Goal: Navigation & Orientation: Find specific page/section

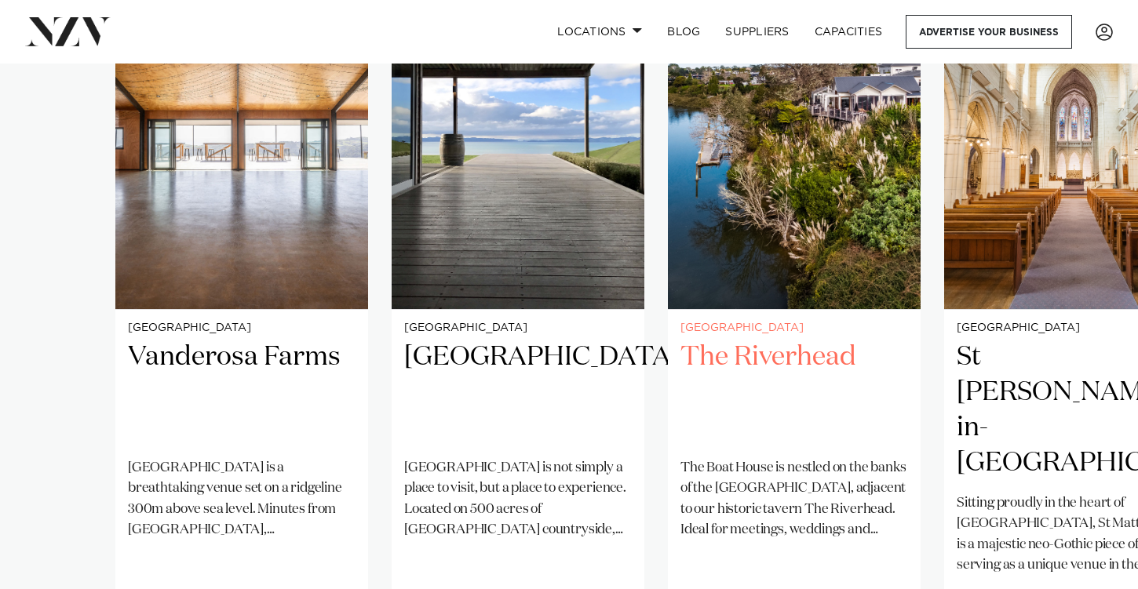
scroll to position [1350, 0]
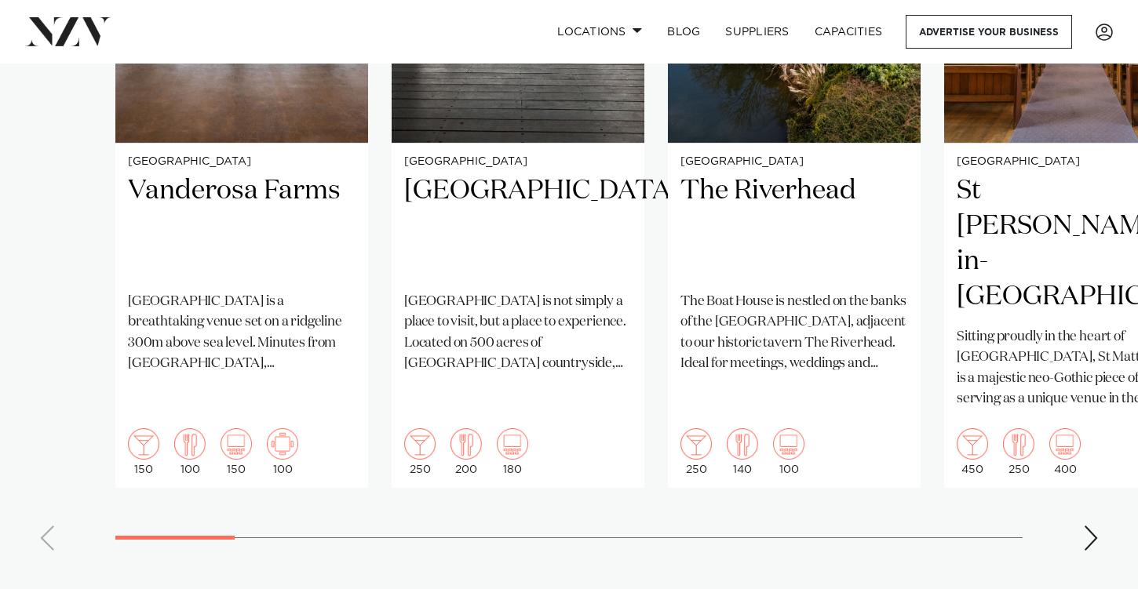
click at [1089, 526] on div "Next slide" at bounding box center [1091, 538] width 16 height 25
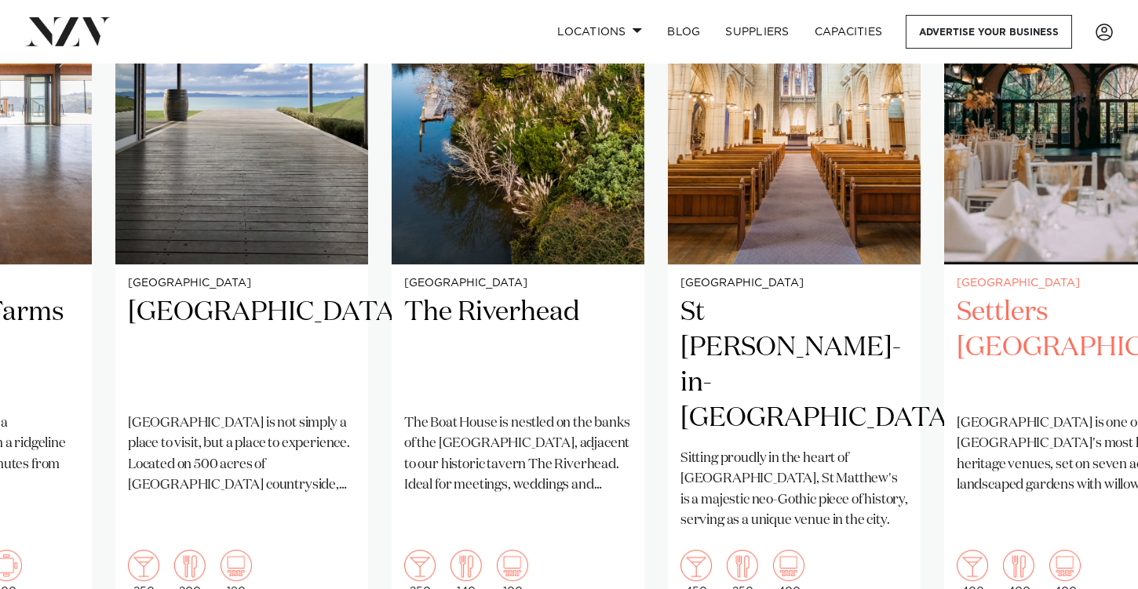
scroll to position [1301, 0]
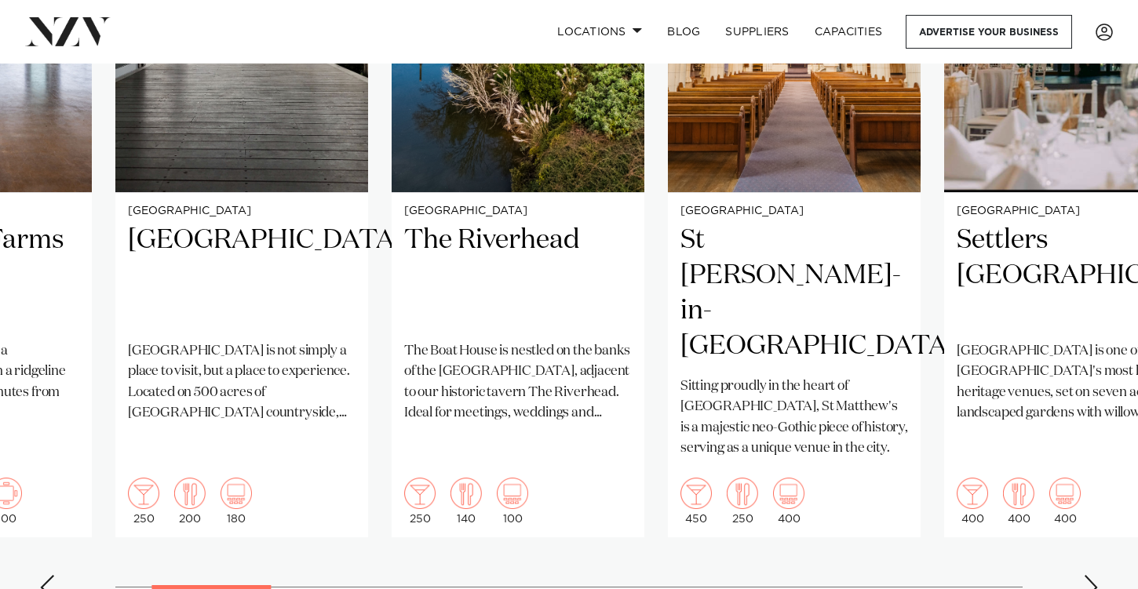
click at [1089, 575] on div "Next slide" at bounding box center [1091, 587] width 16 height 25
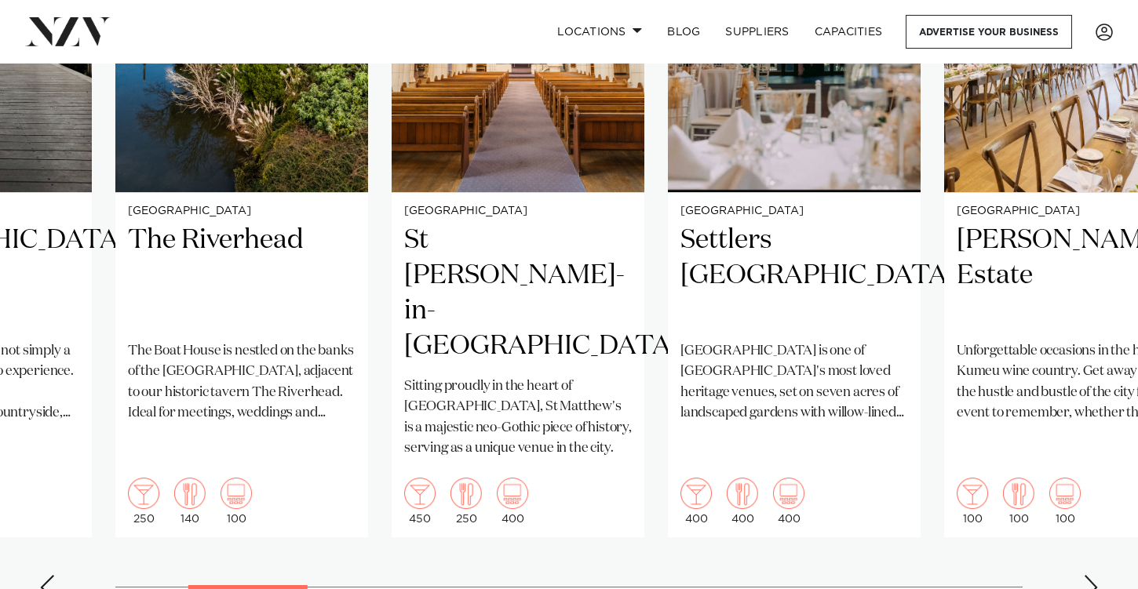
click at [1089, 575] on div "Next slide" at bounding box center [1091, 587] width 16 height 25
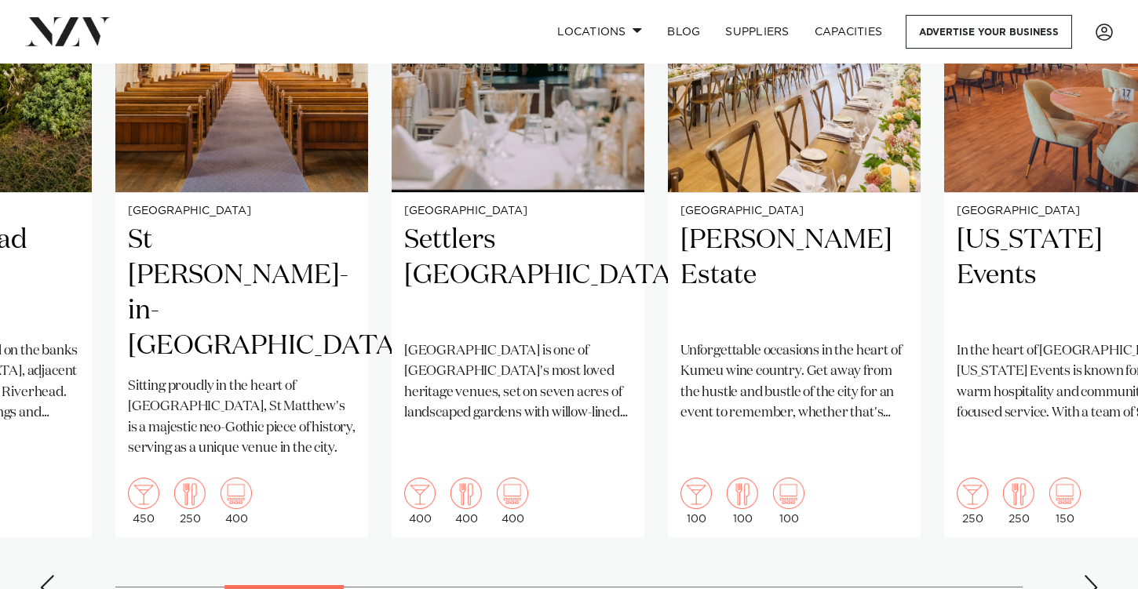
click at [1089, 575] on div "Next slide" at bounding box center [1091, 587] width 16 height 25
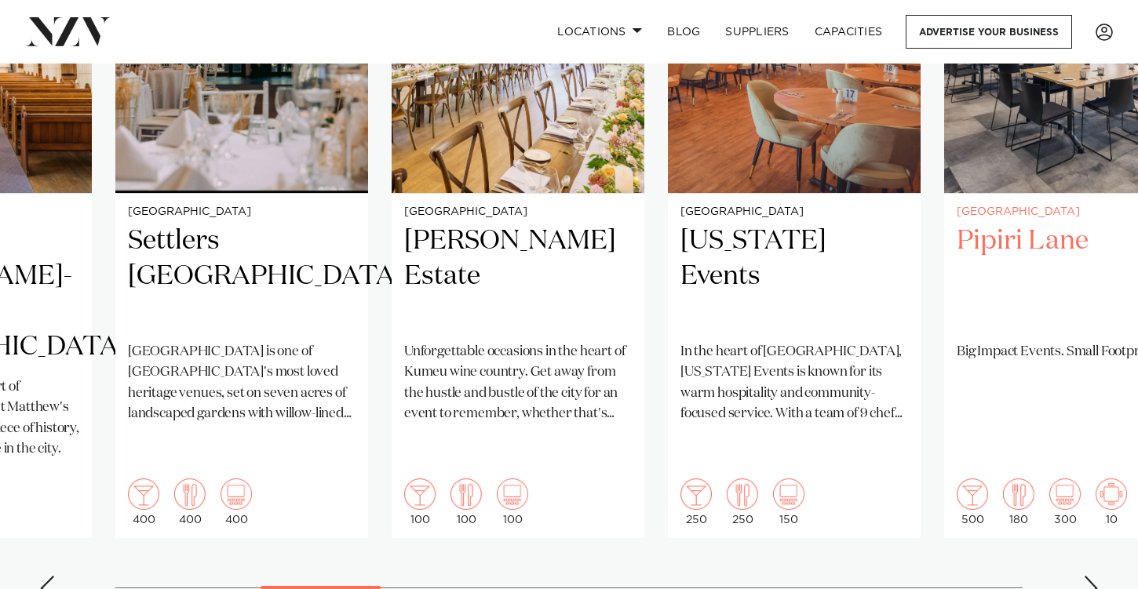
scroll to position [1326, 0]
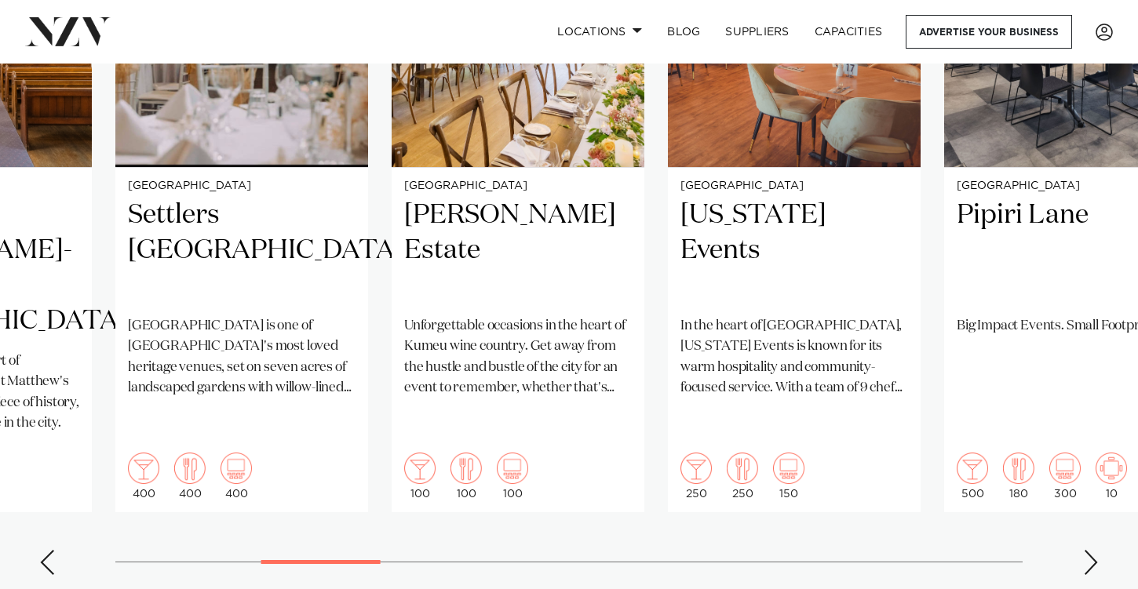
click at [1086, 550] on div "Next slide" at bounding box center [1091, 562] width 16 height 25
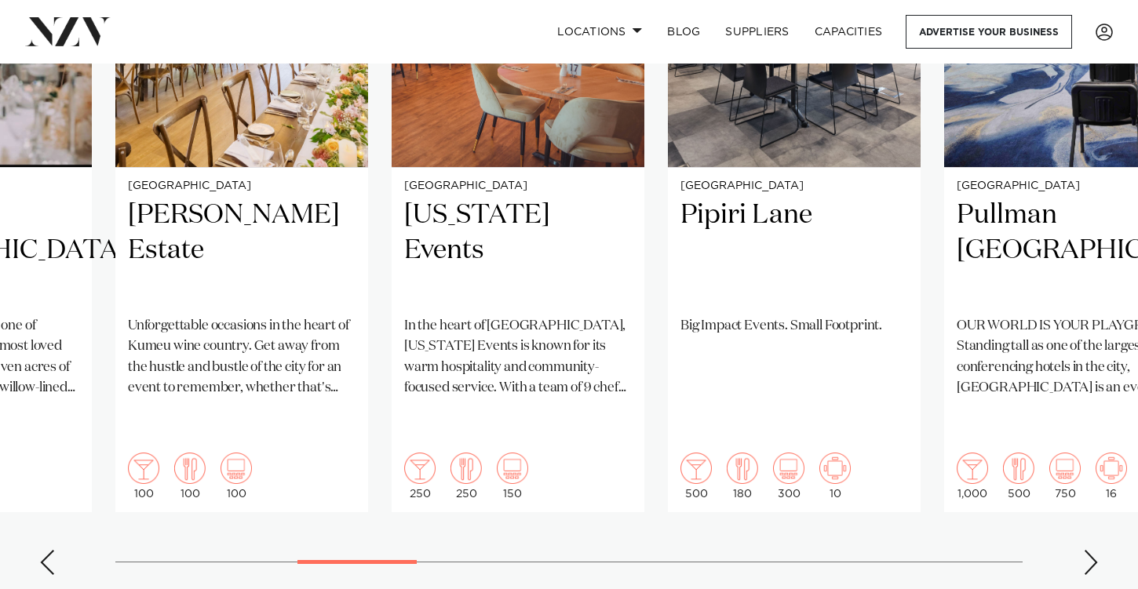
click at [1086, 550] on div "Next slide" at bounding box center [1091, 562] width 16 height 25
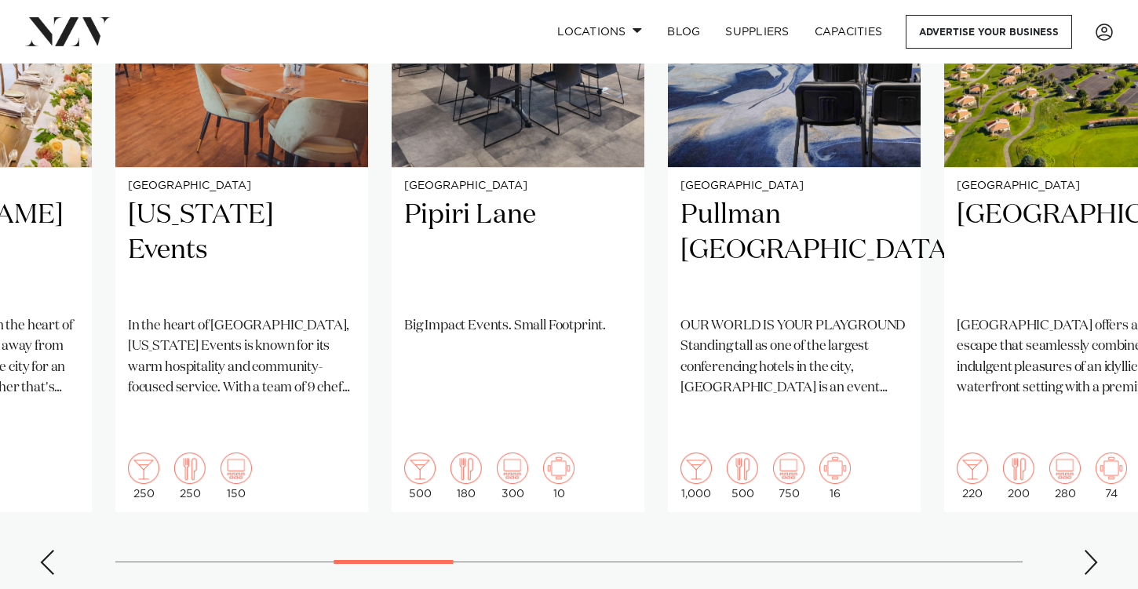
click at [1086, 550] on div "Next slide" at bounding box center [1091, 562] width 16 height 25
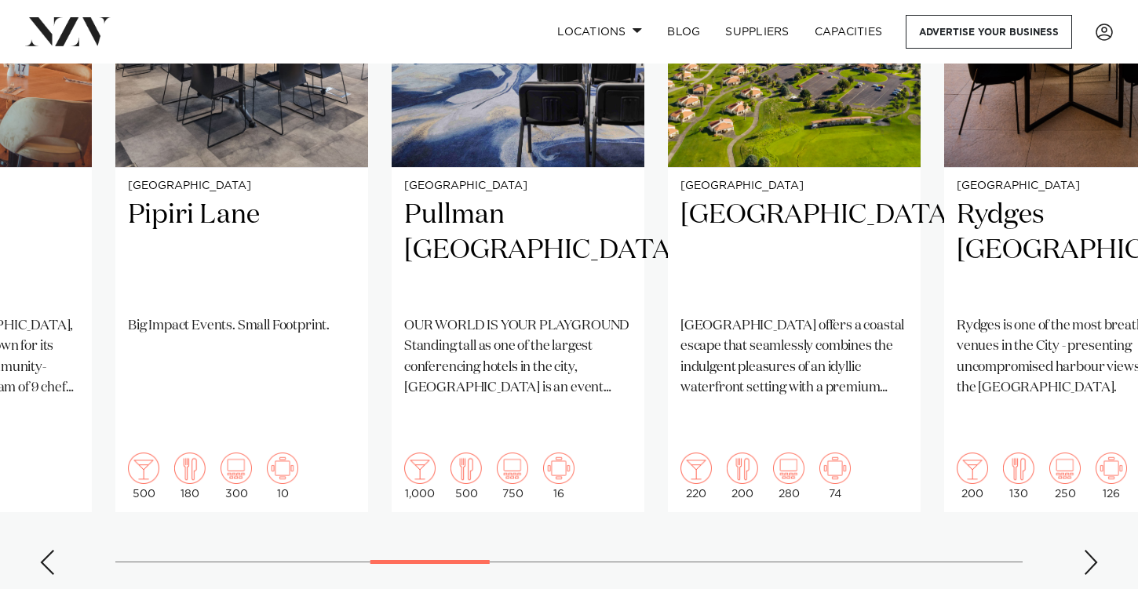
click at [1086, 550] on div "Next slide" at bounding box center [1091, 562] width 16 height 25
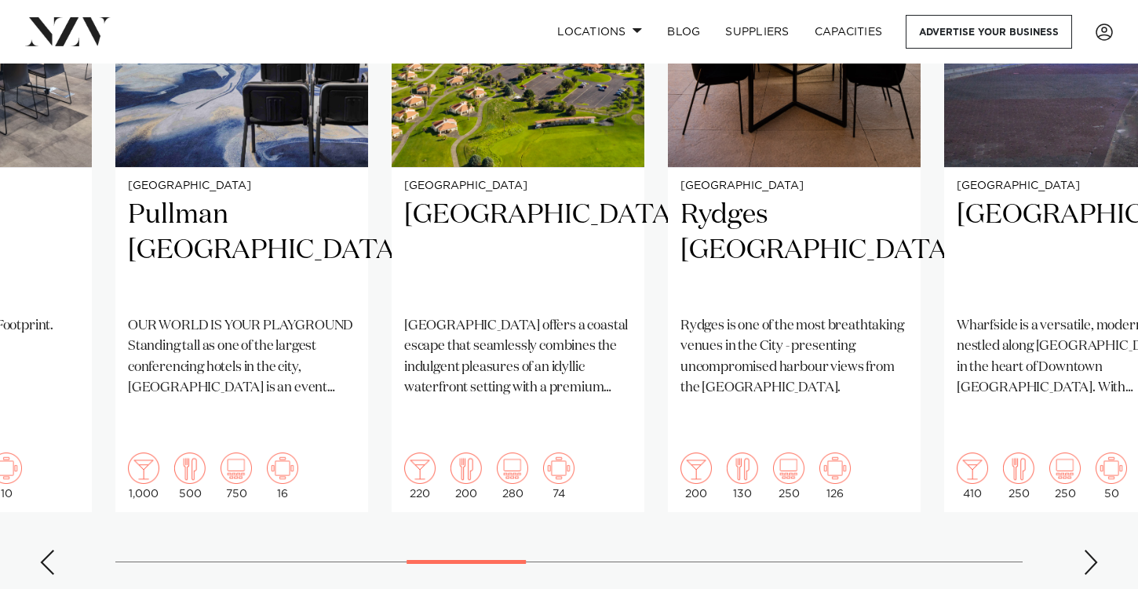
click at [1087, 550] on div "Next slide" at bounding box center [1091, 562] width 16 height 25
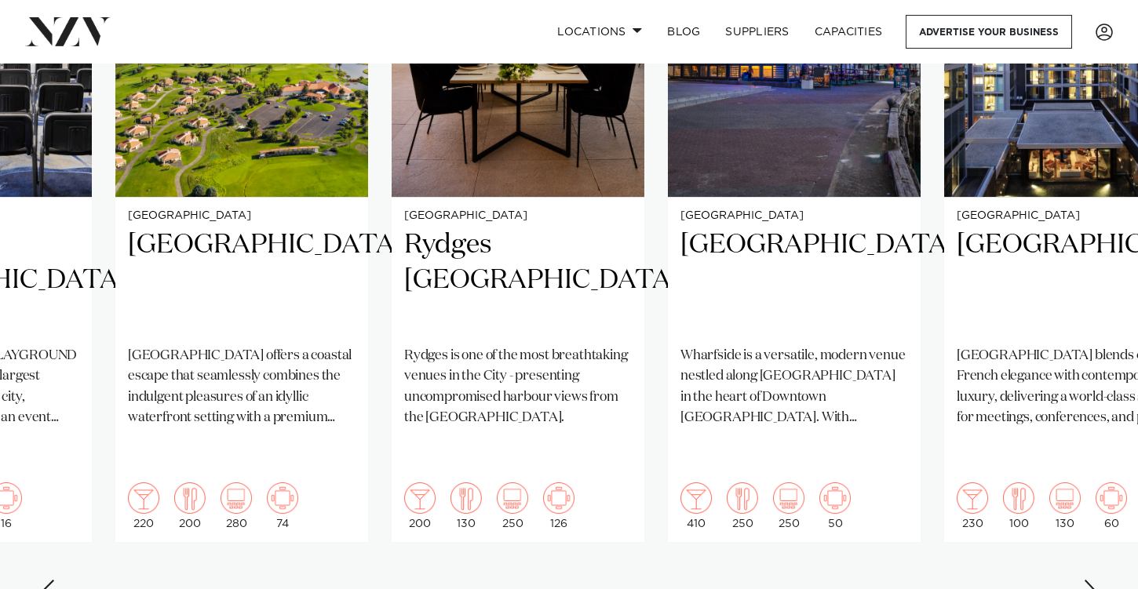
scroll to position [1302, 0]
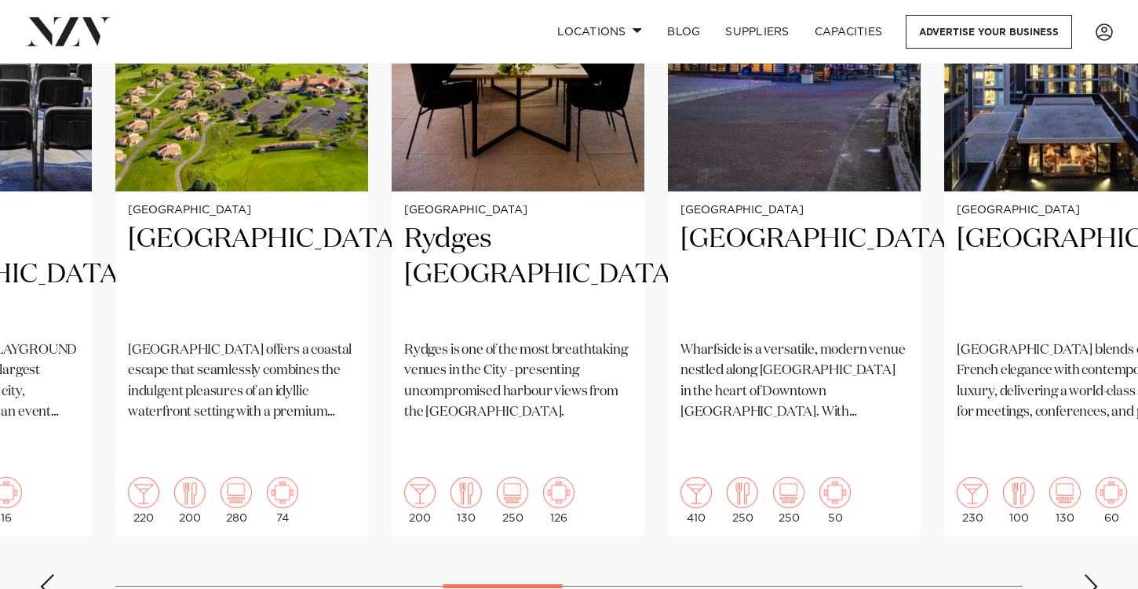
click at [1083, 574] on div "Next slide" at bounding box center [1091, 586] width 16 height 25
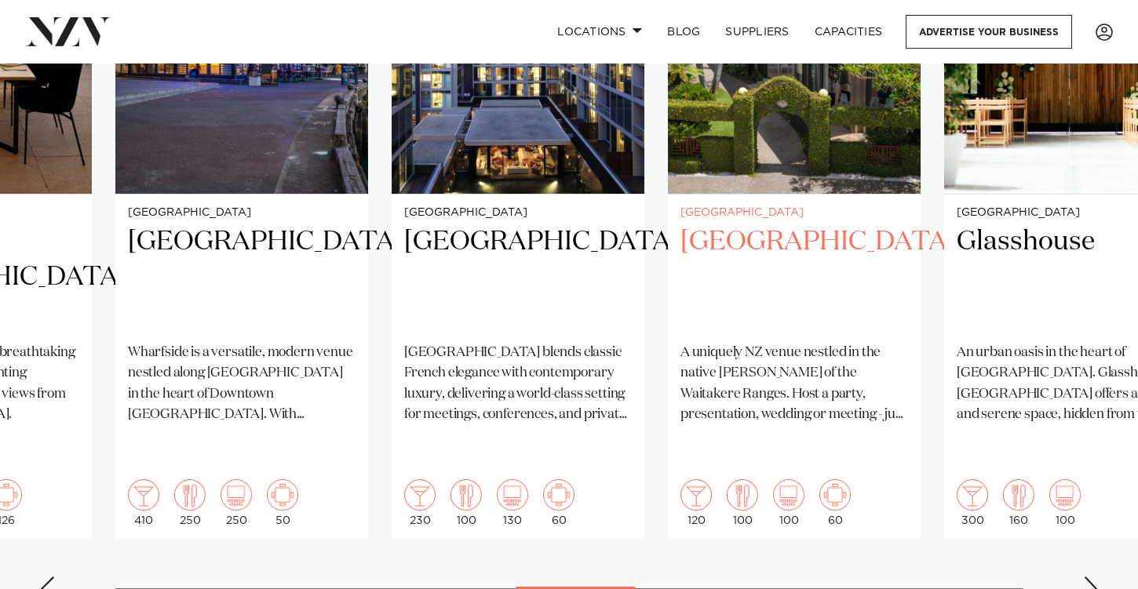
scroll to position [1339, 0]
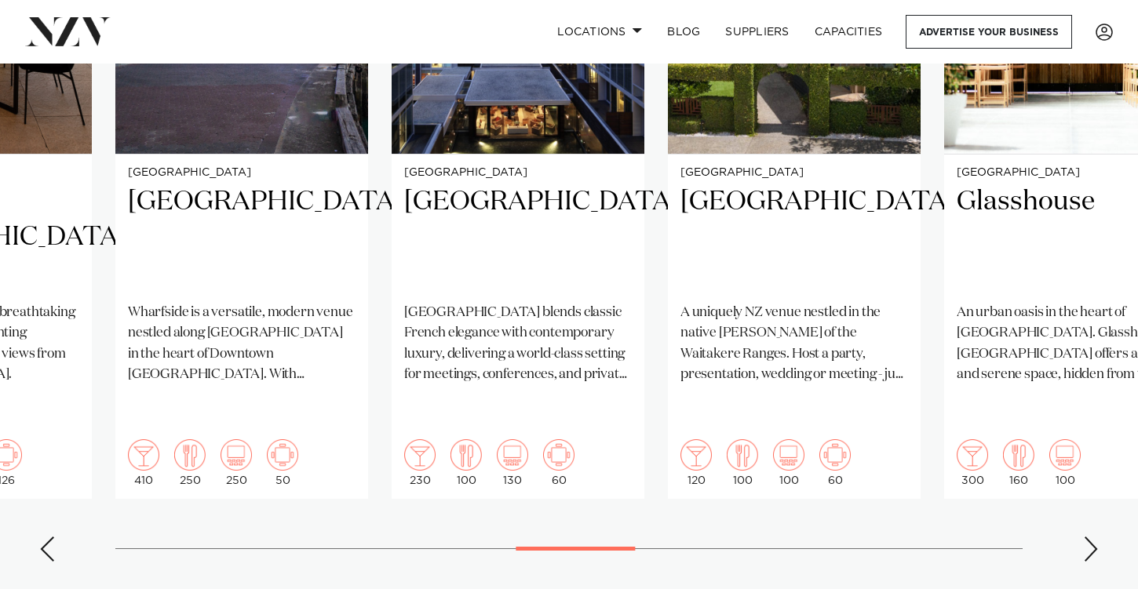
click at [1095, 537] on div "Next slide" at bounding box center [1091, 549] width 16 height 25
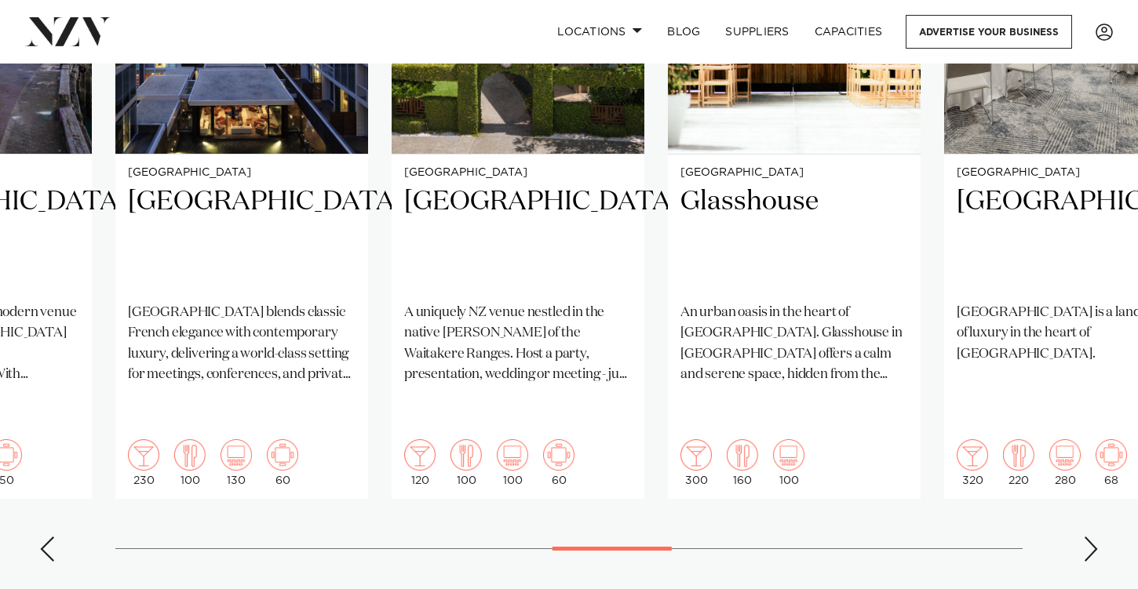
click at [1095, 537] on div "Next slide" at bounding box center [1091, 549] width 16 height 25
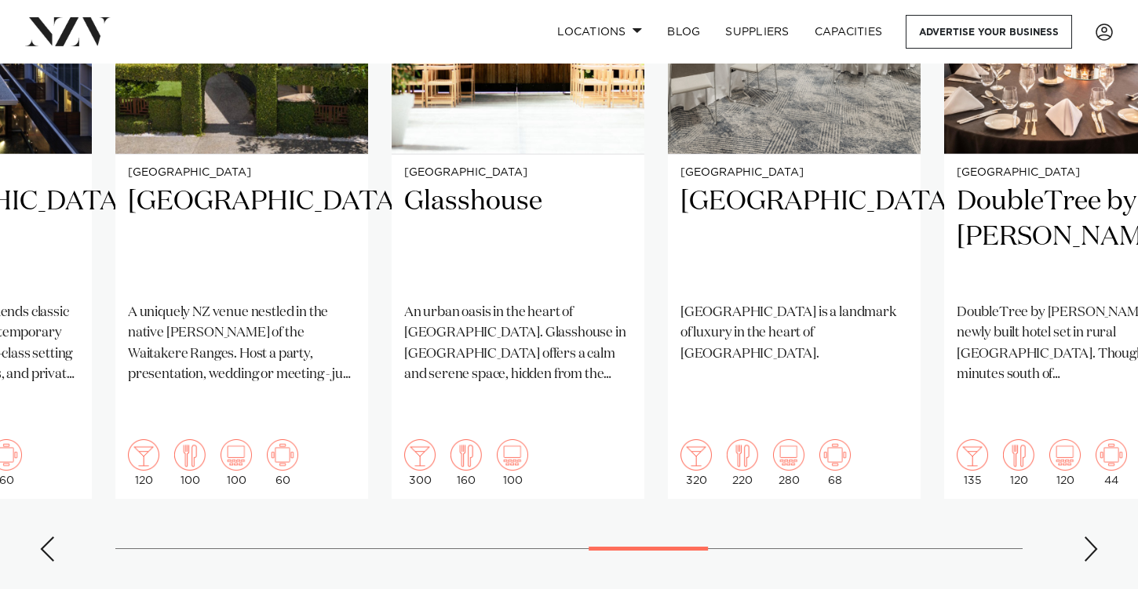
click at [1095, 537] on div "Next slide" at bounding box center [1091, 549] width 16 height 25
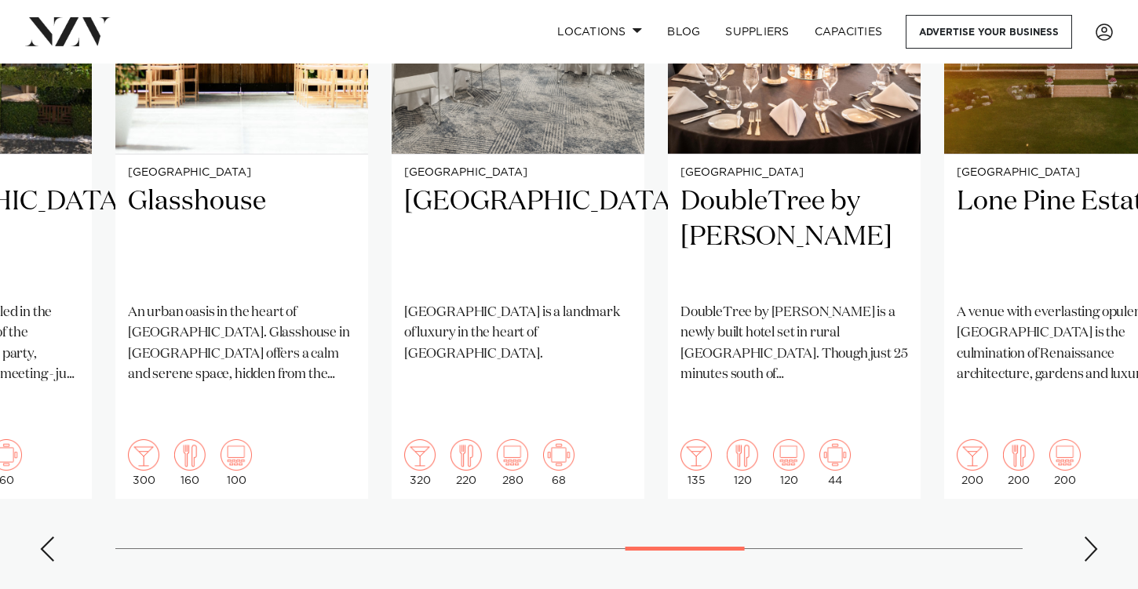
click at [1095, 537] on div "Next slide" at bounding box center [1091, 549] width 16 height 25
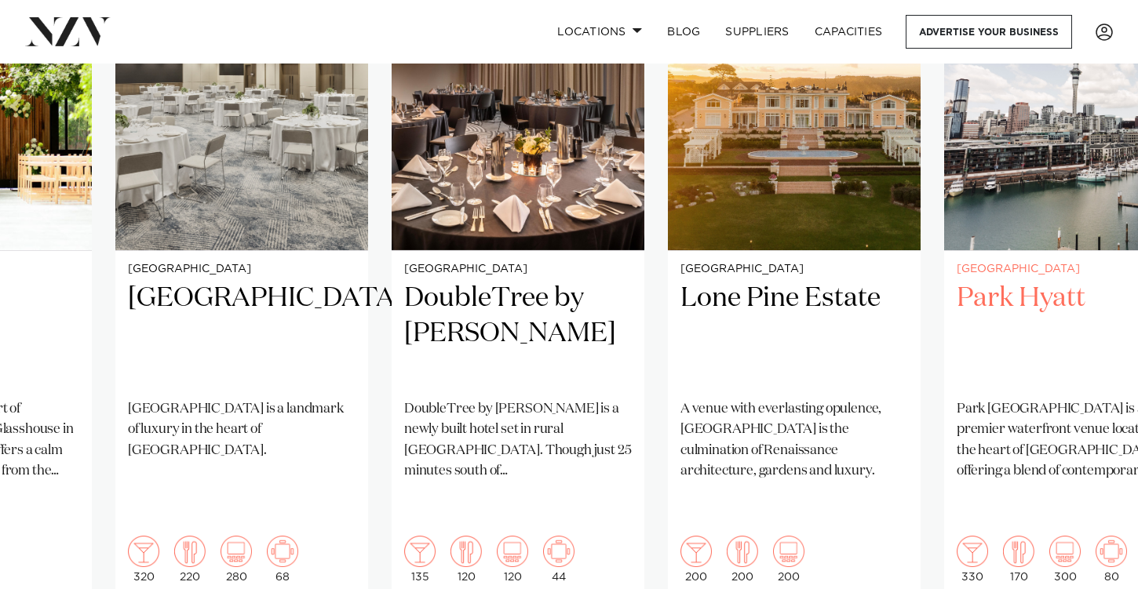
scroll to position [1277, 0]
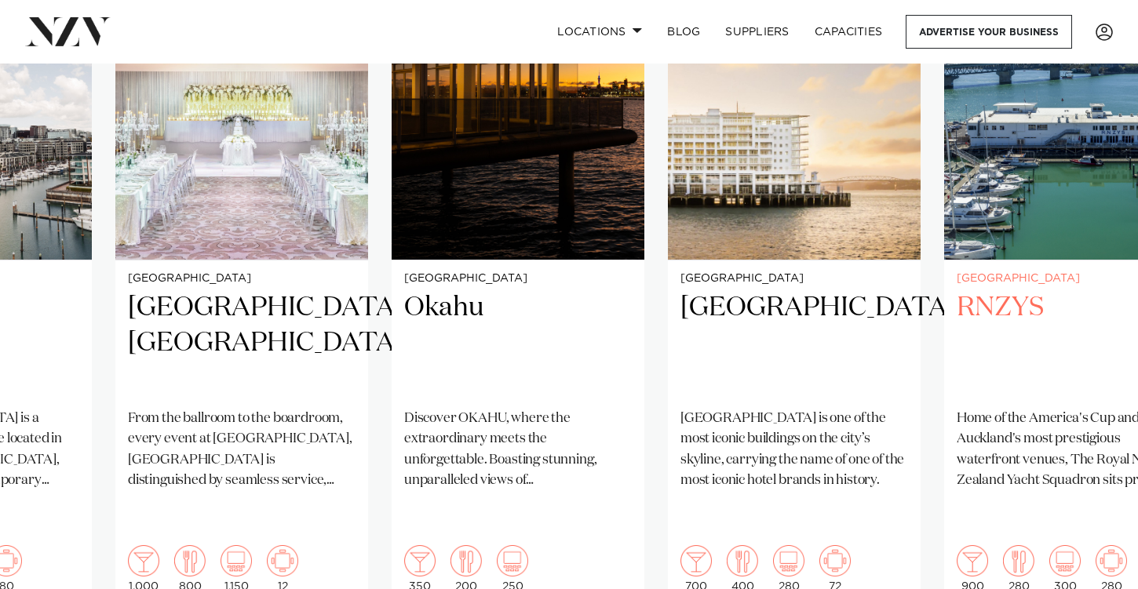
scroll to position [1272, 0]
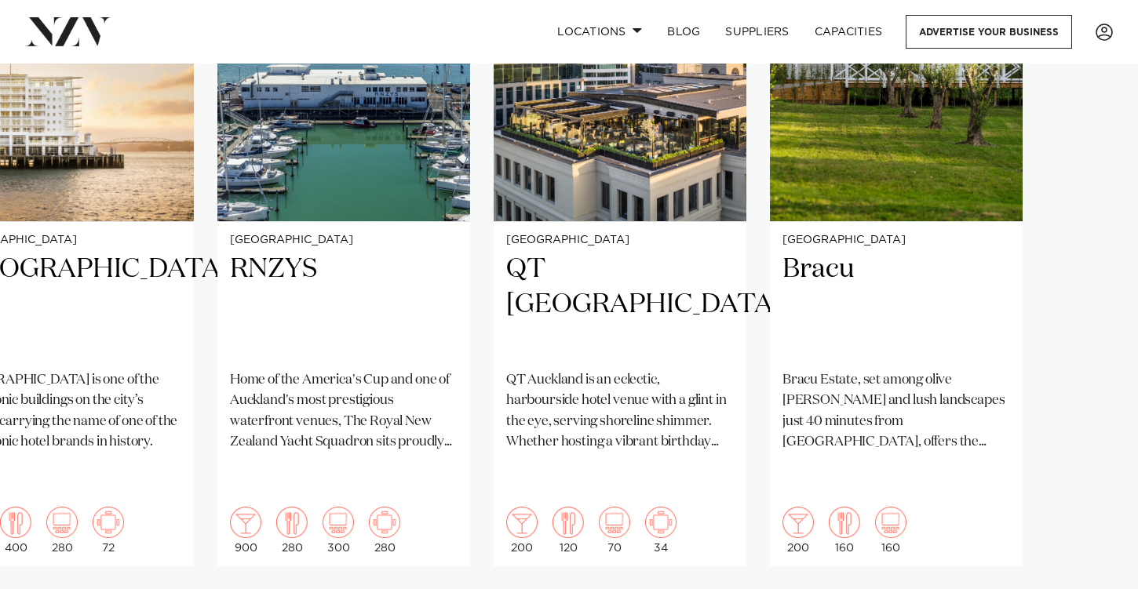
click at [1092, 566] on swiper-container "Auckland Vanderosa Farms [GEOGRAPHIC_DATA] is a breathtaking venue set on a rid…" at bounding box center [569, 262] width 1138 height 760
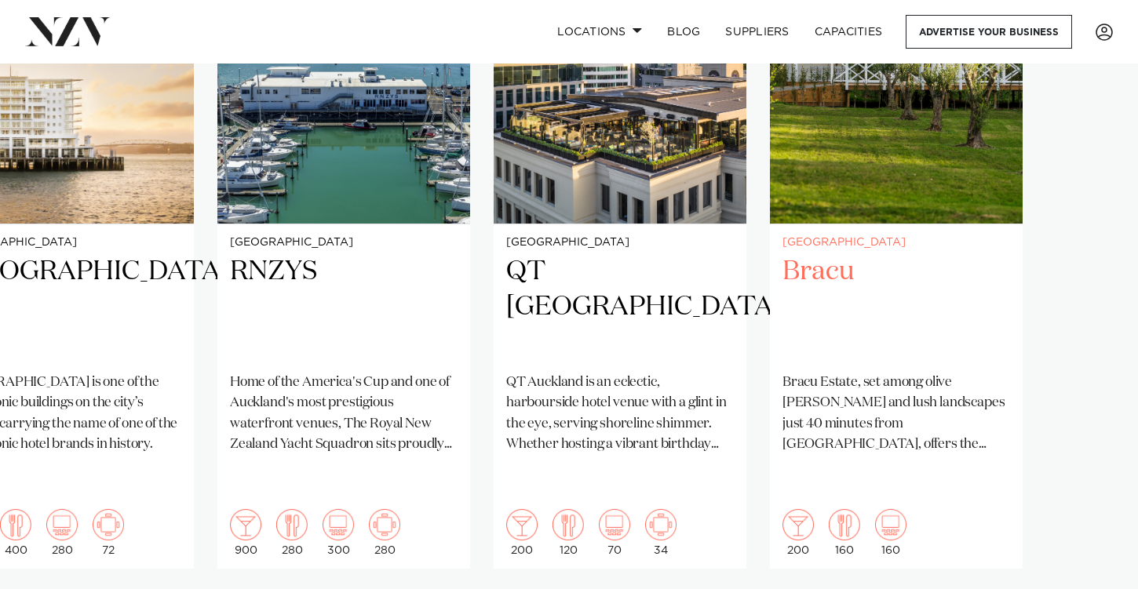
click at [803, 254] on h2 "Bracu" at bounding box center [896, 307] width 228 height 106
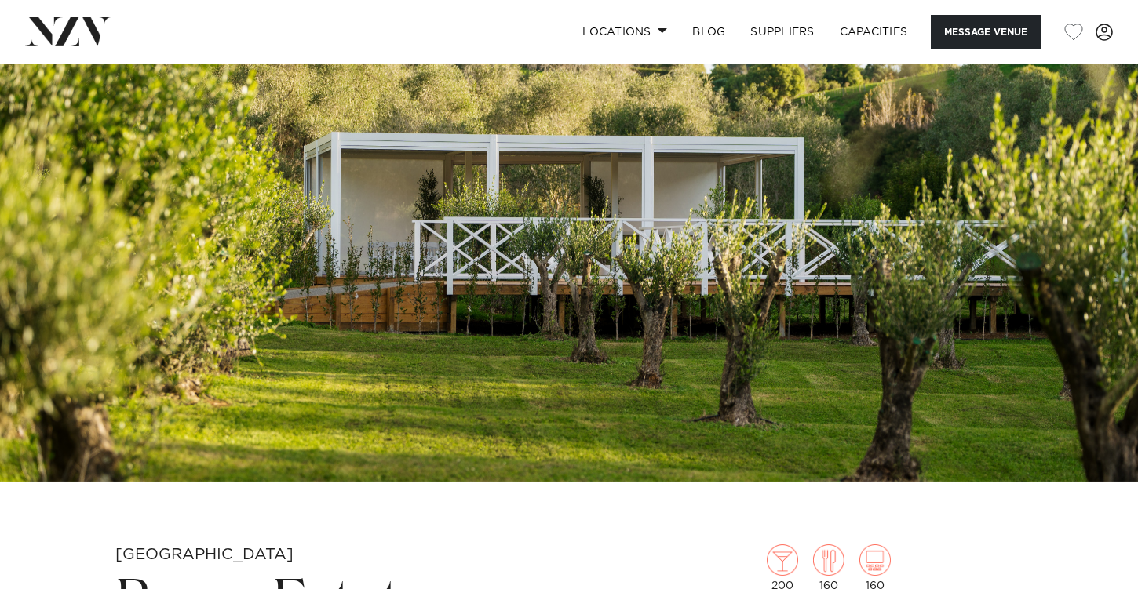
scroll to position [105, 0]
